Goal: Information Seeking & Learning: Check status

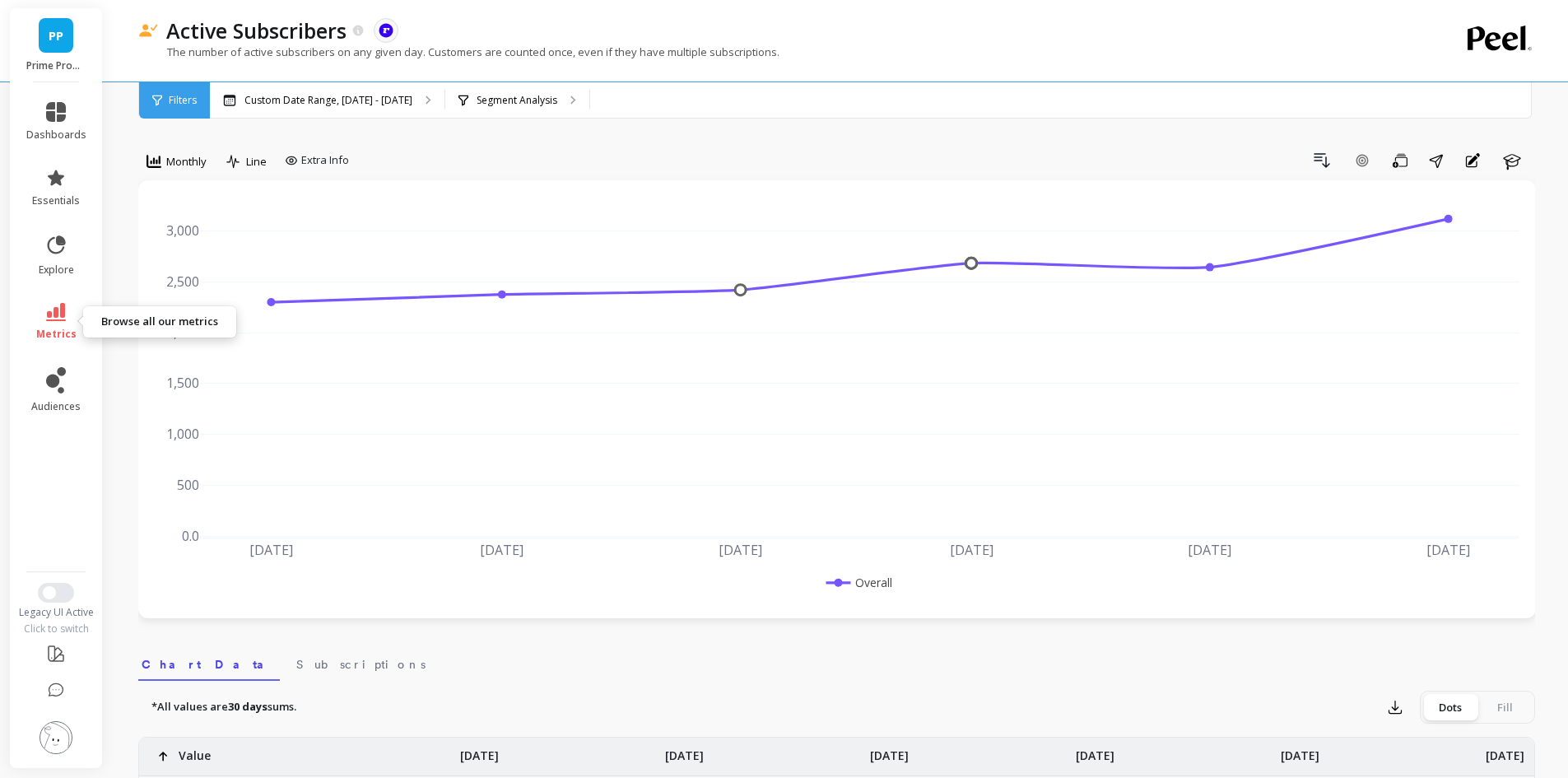
click at [43, 328] on span "metrics" at bounding box center [56, 333] width 40 height 13
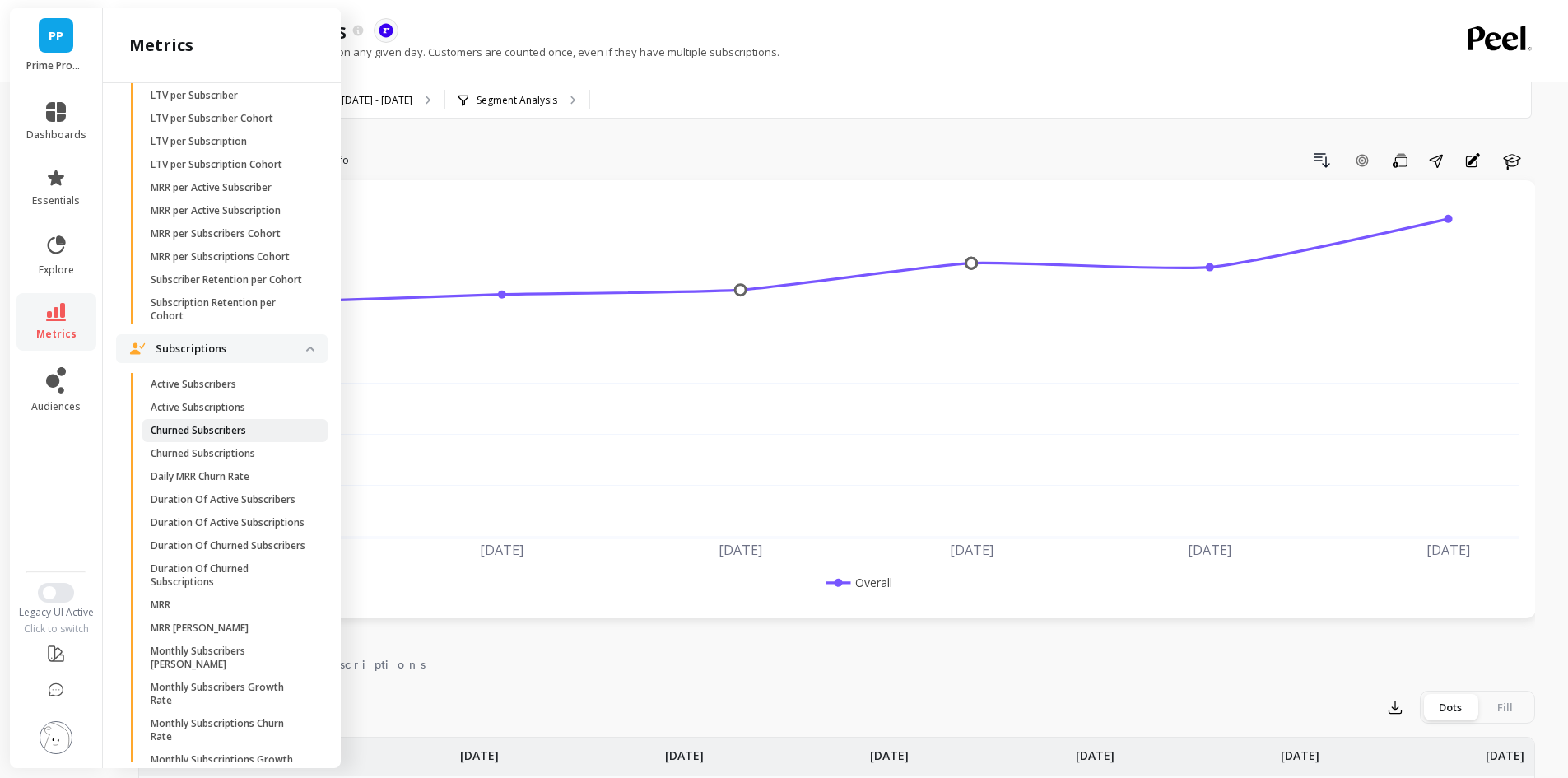
scroll to position [609, 0]
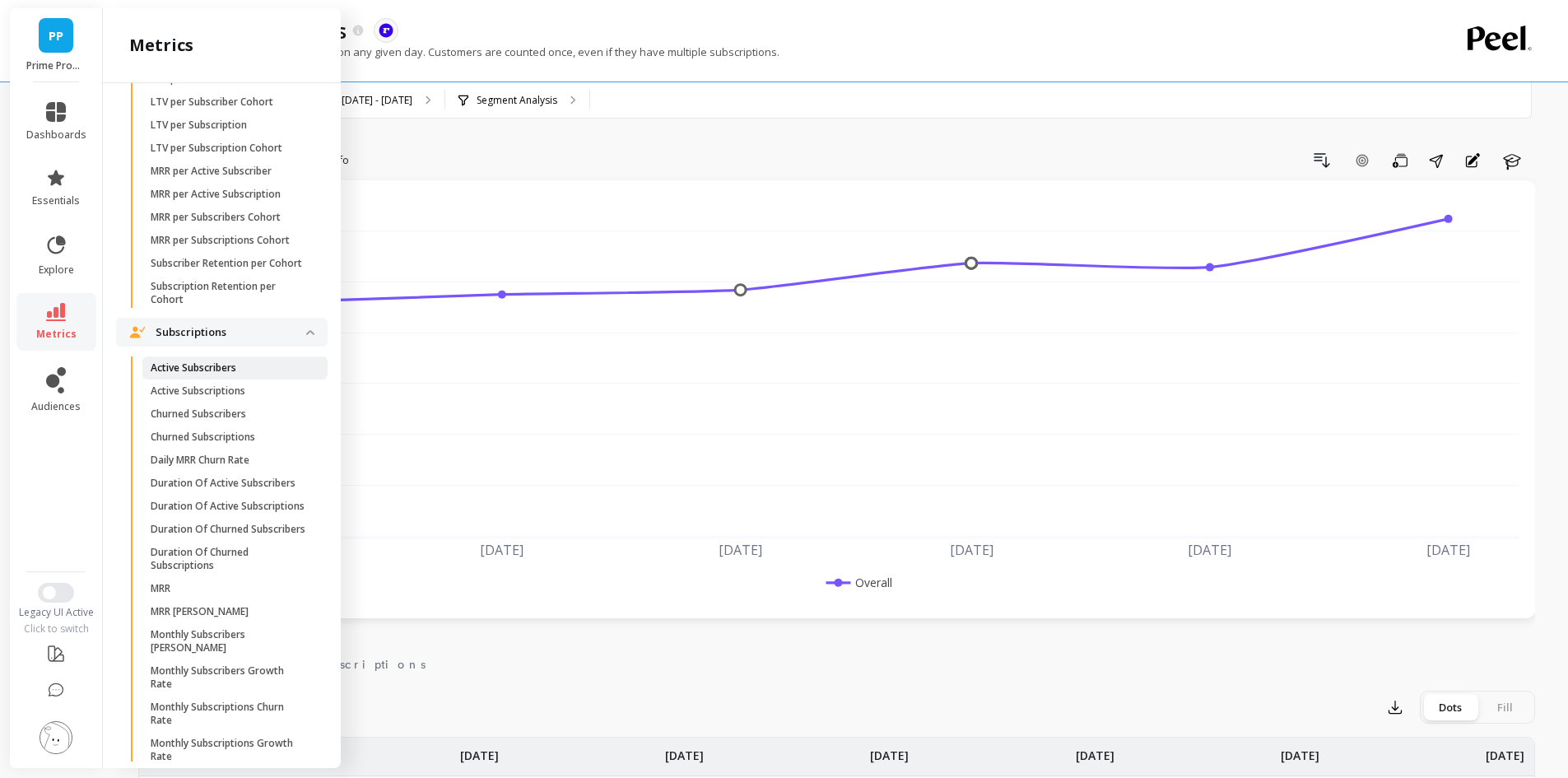
click at [207, 375] on p "Active Subscribers" at bounding box center [193, 367] width 86 height 13
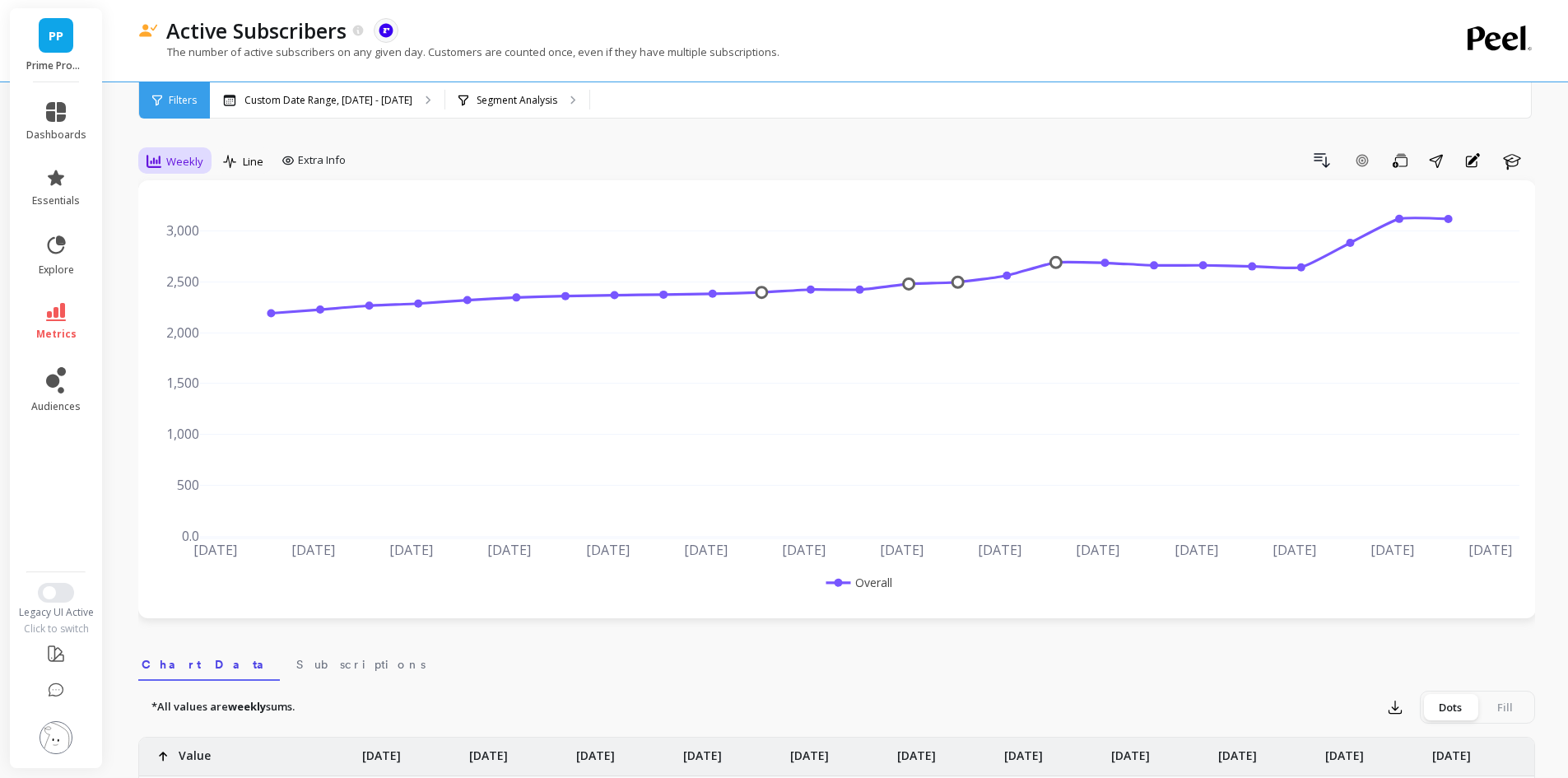
click at [192, 169] on span "Weekly" at bounding box center [185, 161] width 37 height 16
click at [194, 292] on div "Monthly" at bounding box center [199, 293] width 93 height 16
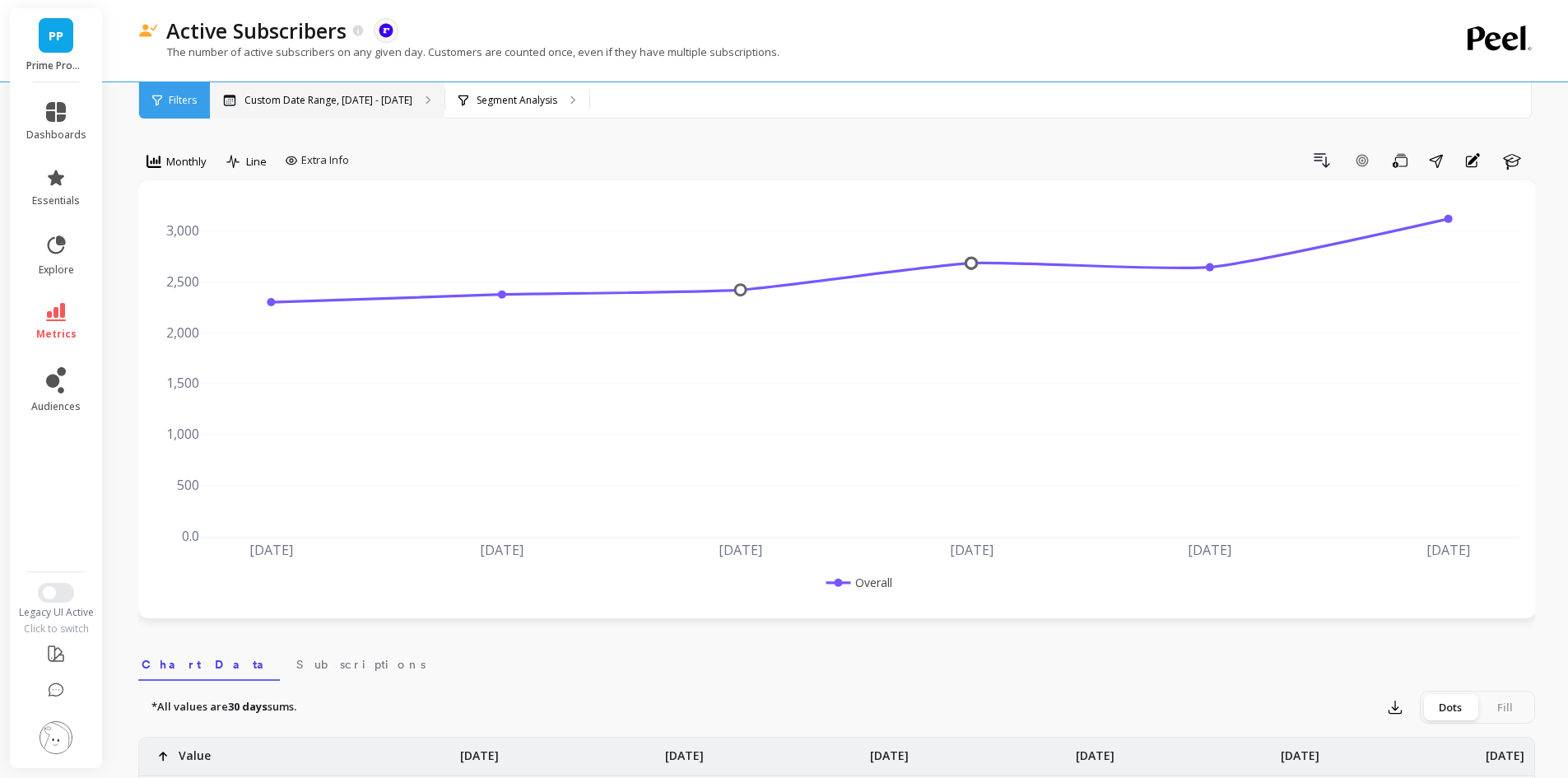
click at [376, 110] on div "Custom Date Range, Apr 1 - Sep 15" at bounding box center [327, 100] width 234 height 36
click at [63, 305] on icon at bounding box center [56, 312] width 20 height 18
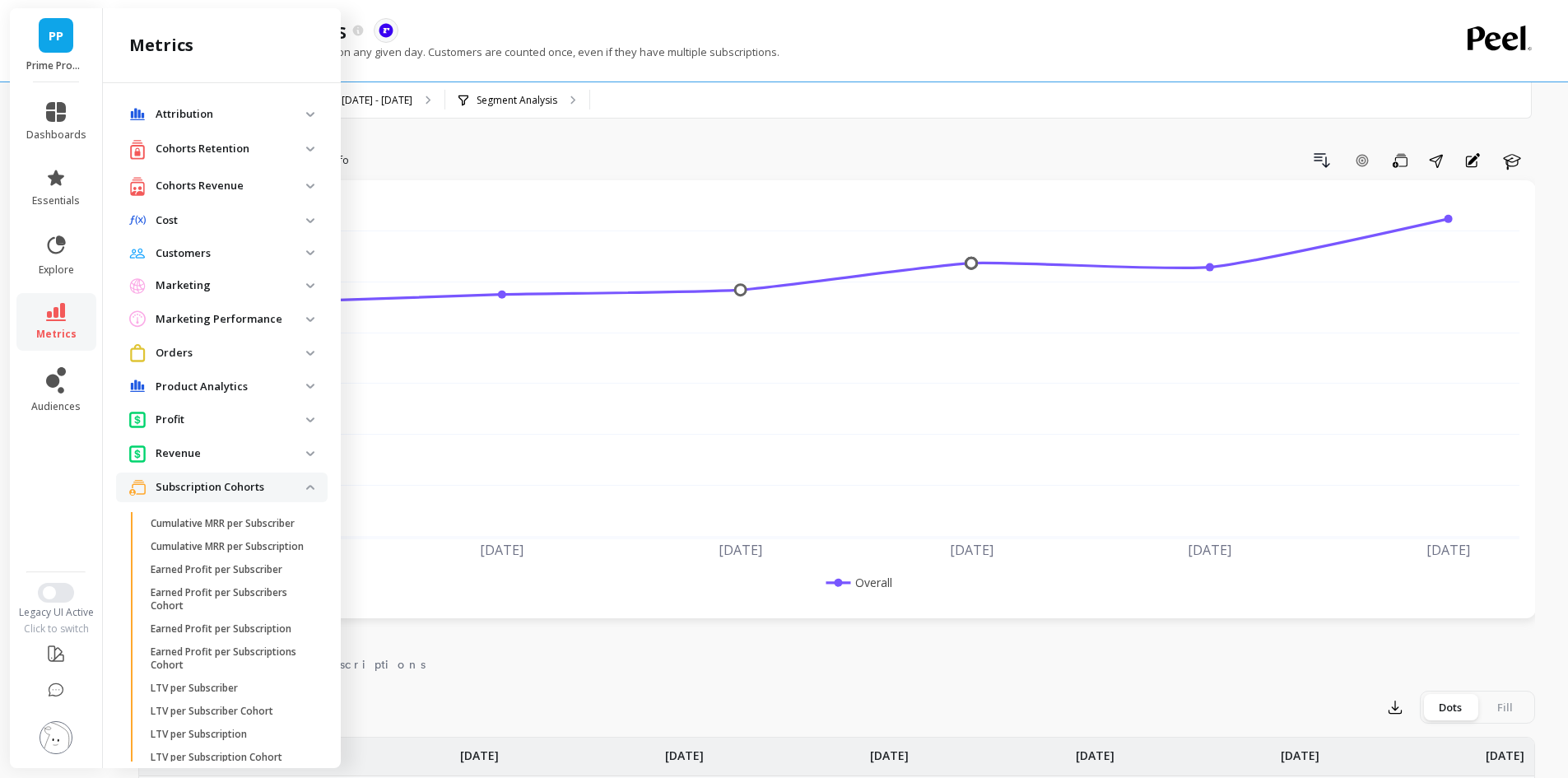
scroll to position [609, 0]
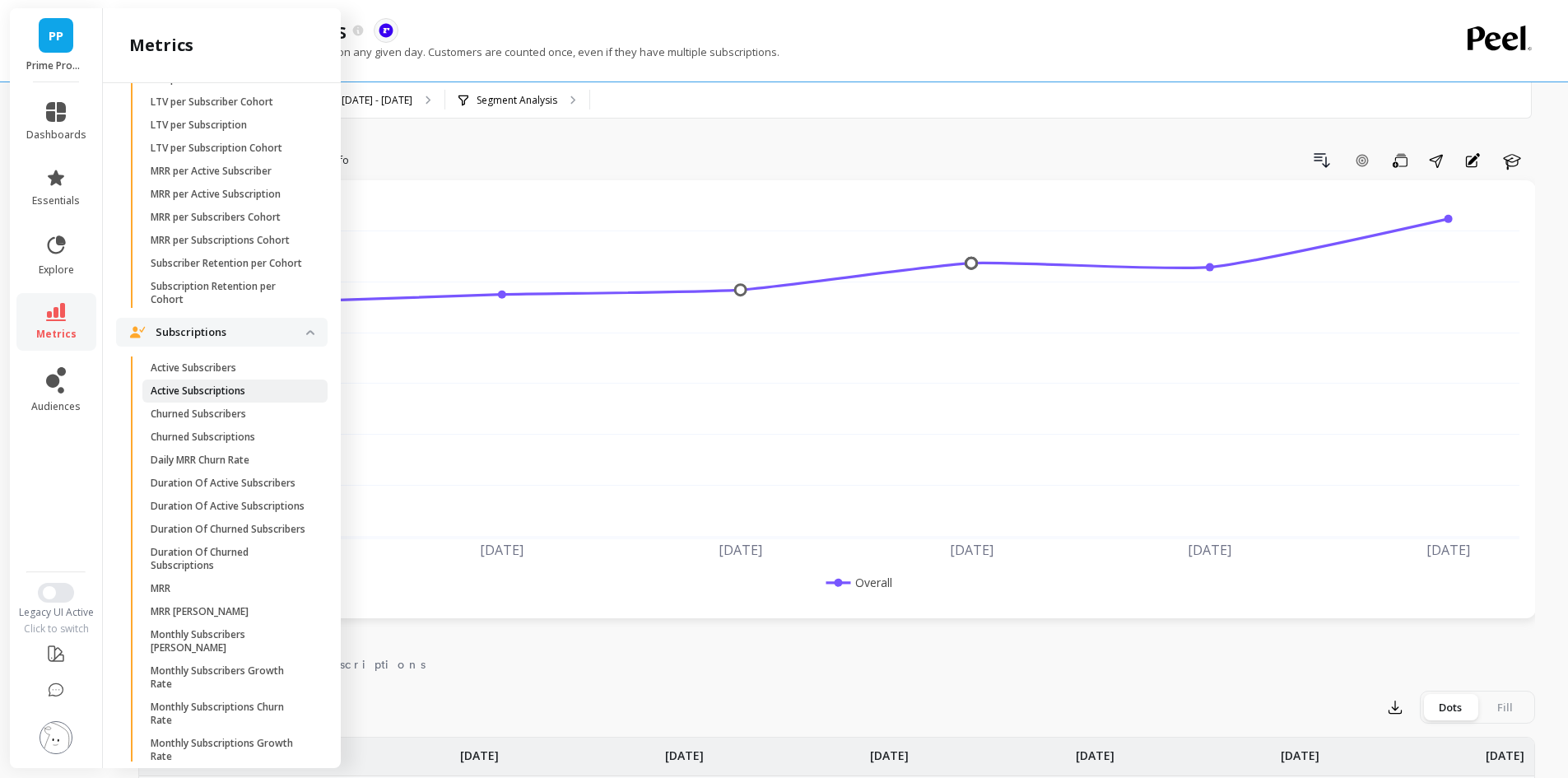
click at [184, 397] on p "Active Subscriptions" at bounding box center [198, 390] width 94 height 13
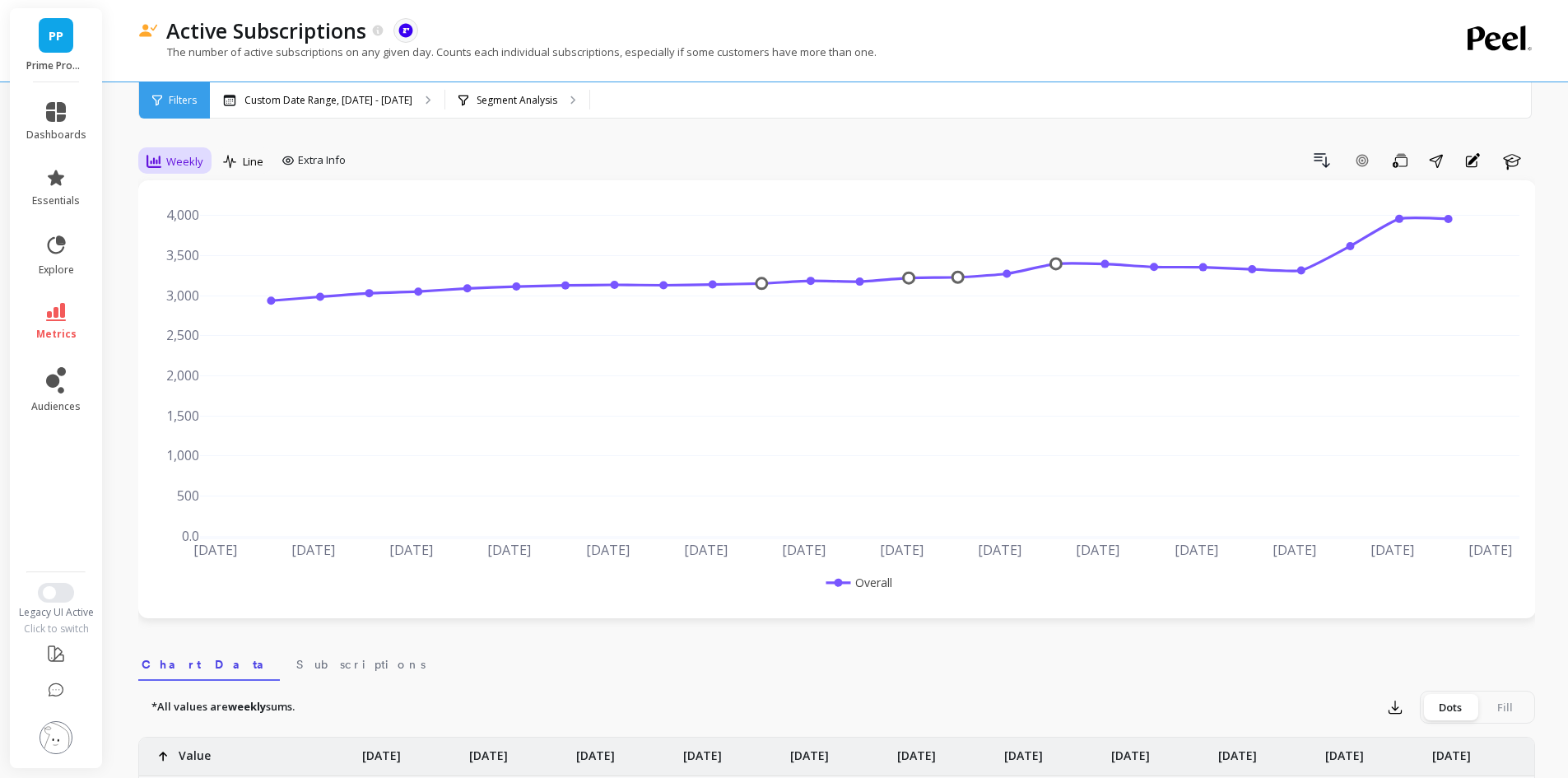
click at [159, 167] on icon at bounding box center [153, 160] width 15 height 13
click at [191, 287] on div "Monthly" at bounding box center [199, 293] width 93 height 16
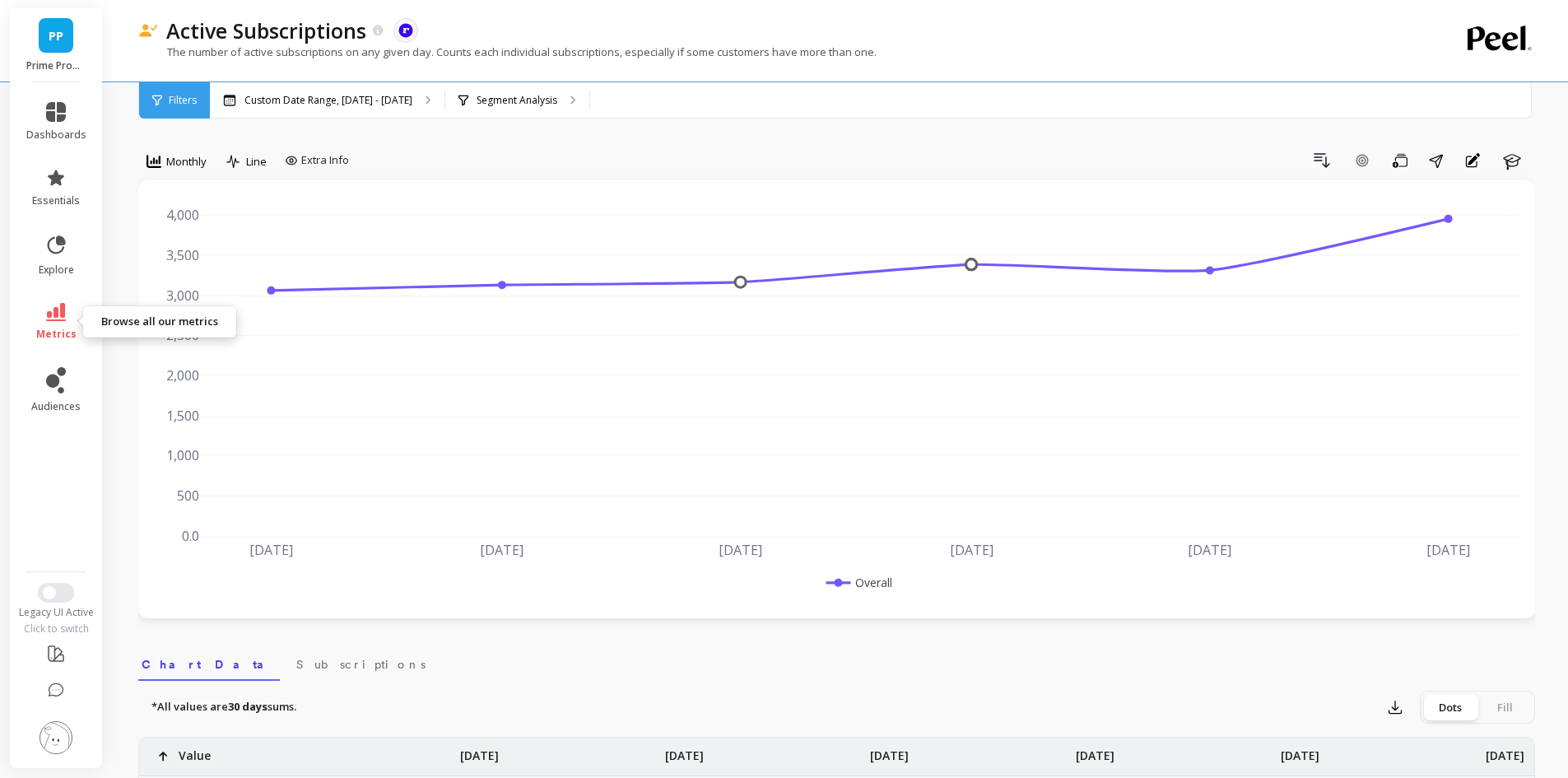
click at [63, 325] on link "metrics" at bounding box center [56, 322] width 60 height 37
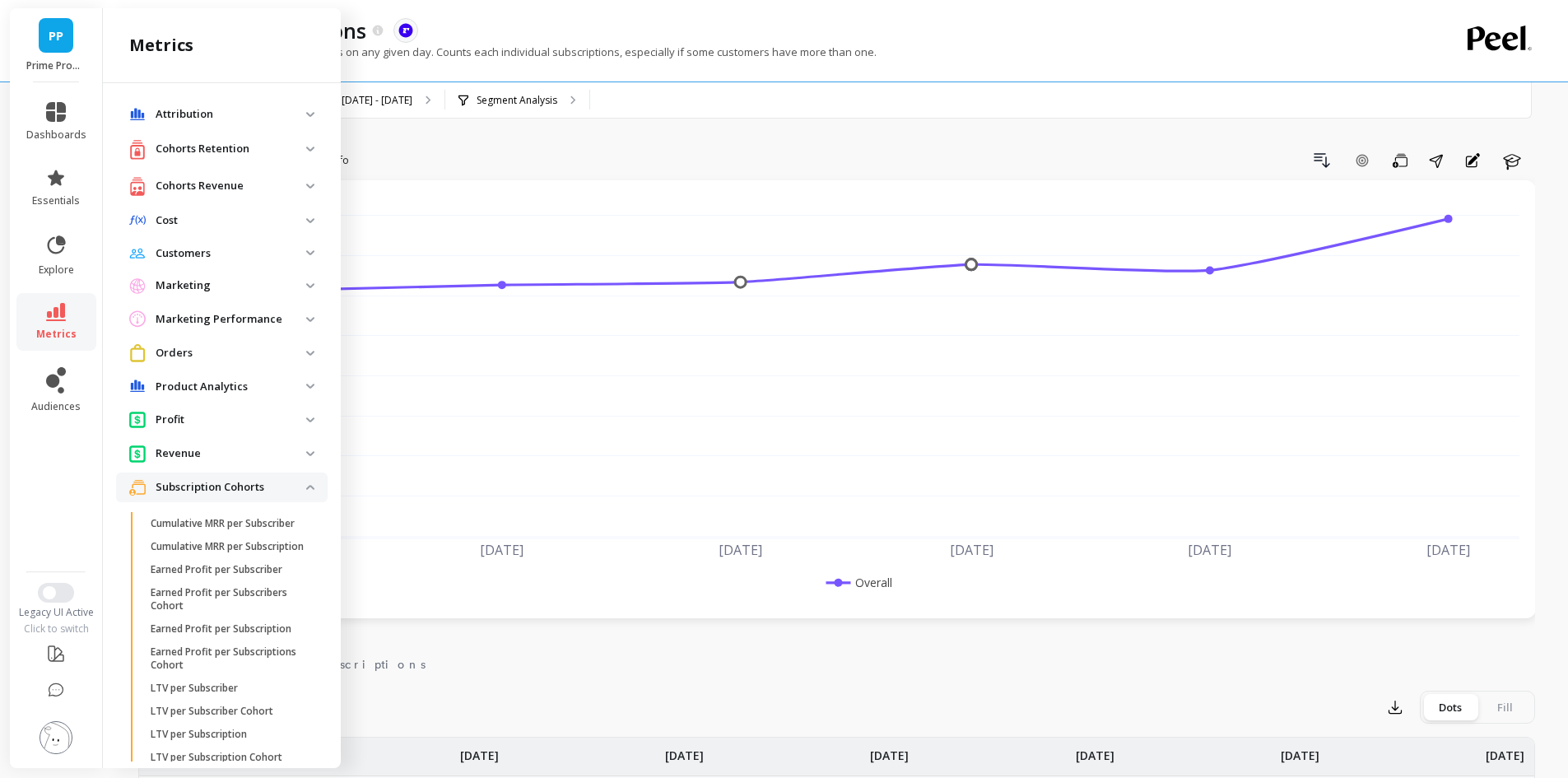
scroll to position [609, 0]
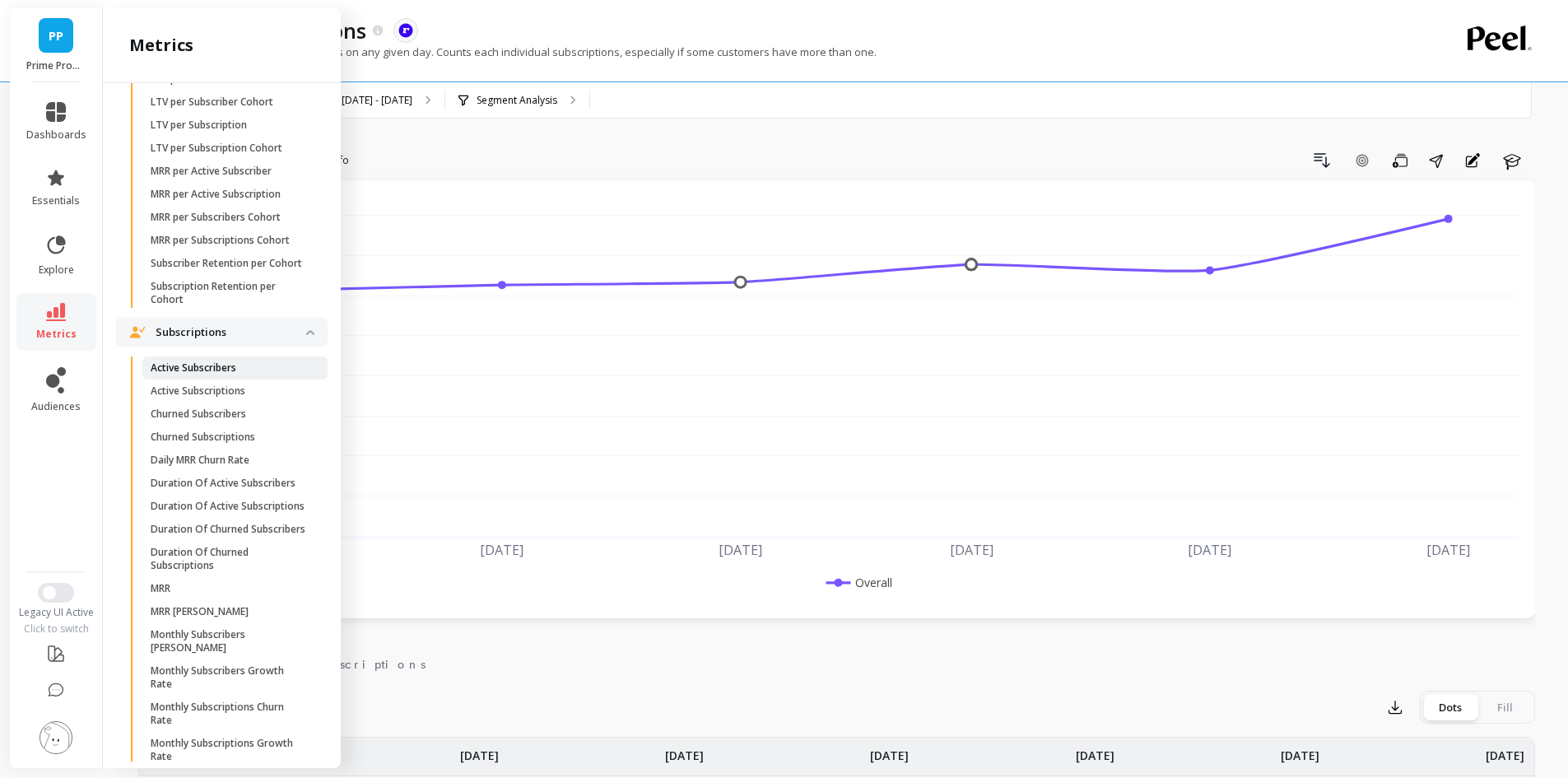
click at [245, 375] on span "Active Subscribers" at bounding box center [229, 367] width 157 height 13
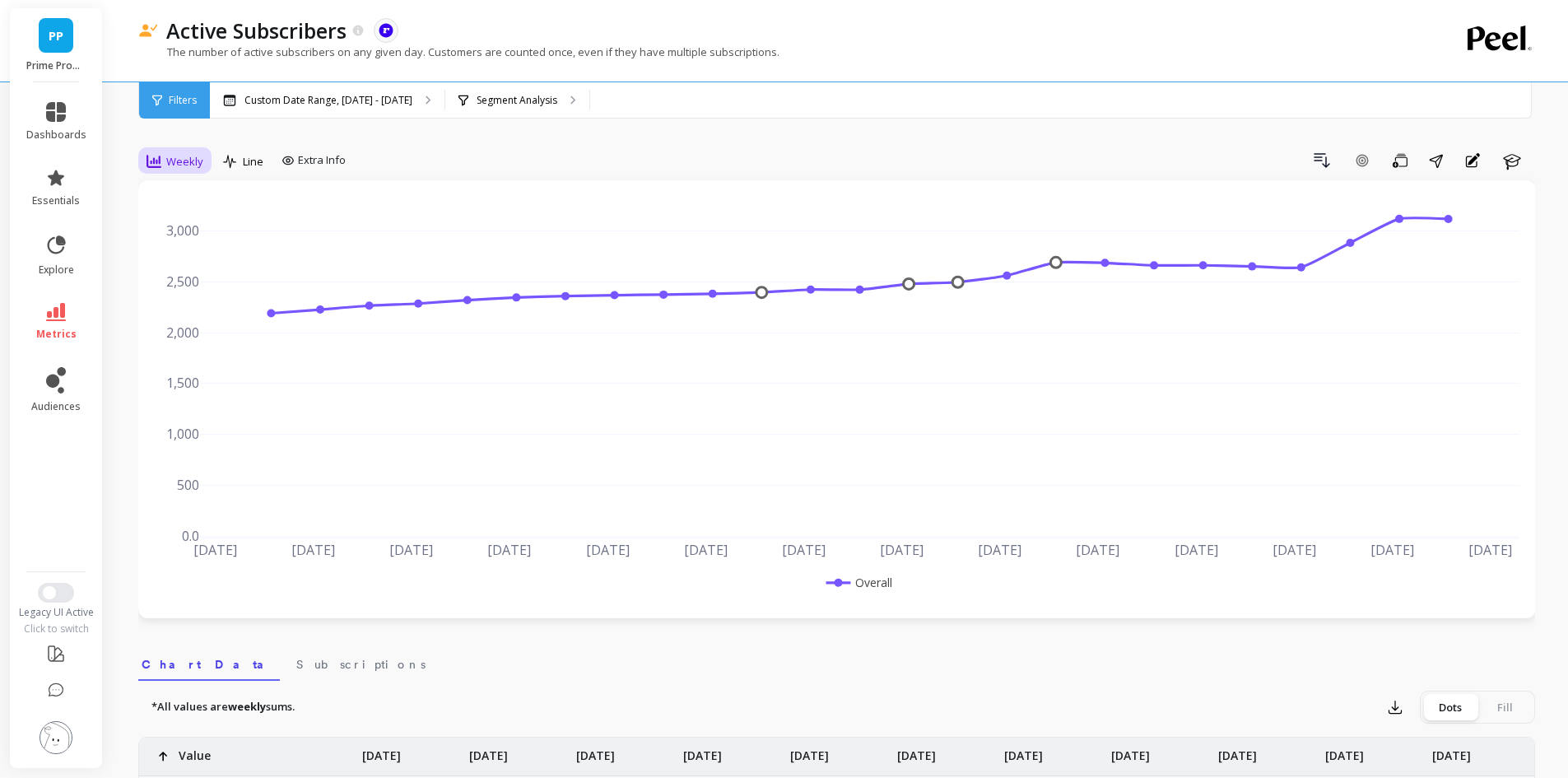
click at [158, 154] on icon at bounding box center [153, 160] width 15 height 15
click at [200, 280] on div "Monthly" at bounding box center [199, 292] width 113 height 29
